Goal: Task Accomplishment & Management: Use online tool/utility

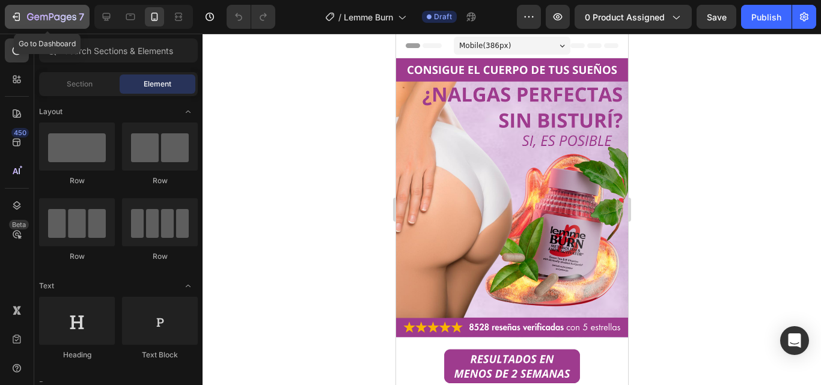
click at [78, 21] on div "7" at bounding box center [55, 17] width 57 height 14
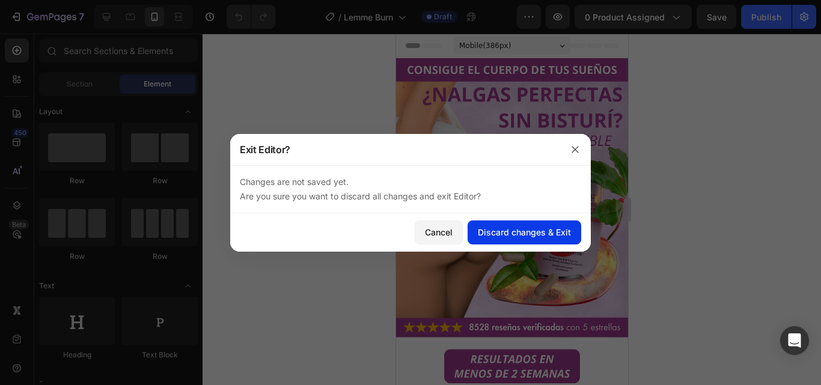
click at [536, 235] on div "Discard changes & Exit" at bounding box center [524, 232] width 93 height 13
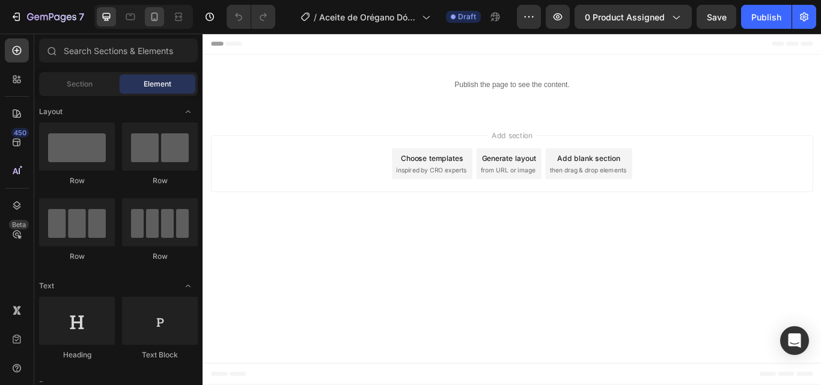
click at [161, 22] on icon at bounding box center [154, 17] width 12 height 12
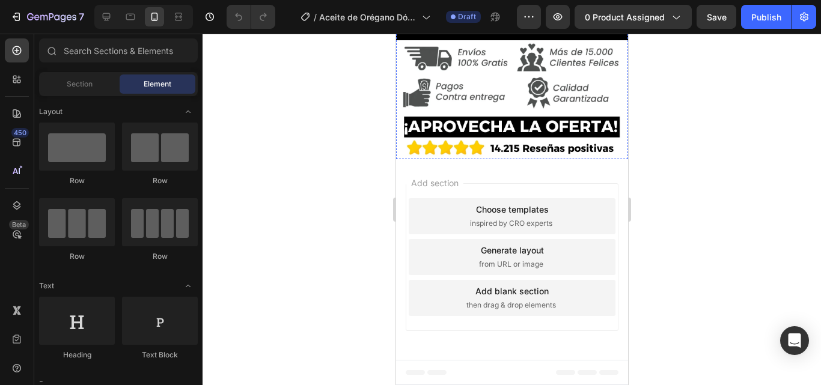
scroll to position [2477, 0]
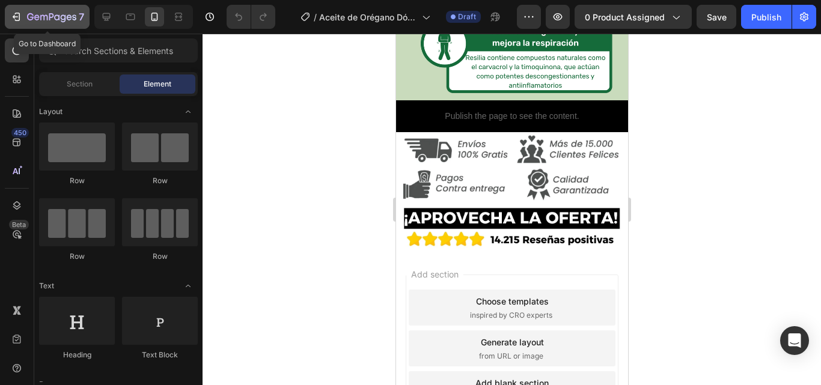
click at [54, 10] on div "7" at bounding box center [55, 17] width 57 height 14
